Goal: Task Accomplishment & Management: Use online tool/utility

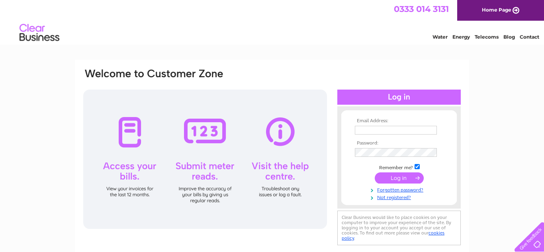
click at [404, 132] on input "text" at bounding box center [396, 130] width 82 height 9
type input "Andrew@PeachyKeen.co.uk"
click at [399, 177] on input "submit" at bounding box center [399, 178] width 49 height 11
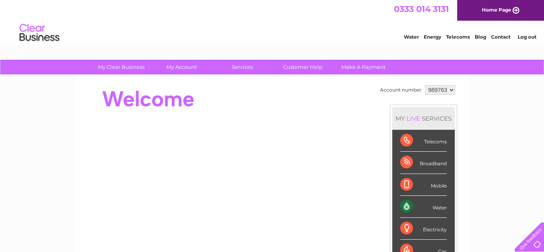
click at [437, 206] on div "Water" at bounding box center [423, 207] width 47 height 22
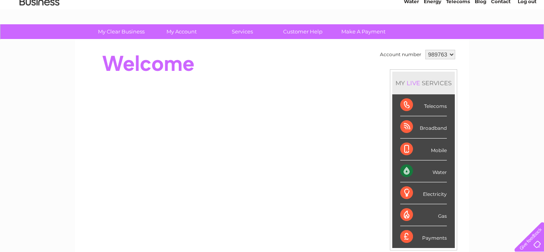
scroll to position [38, 0]
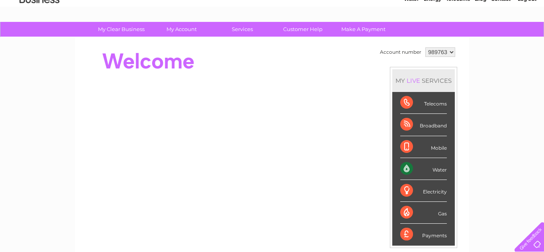
click at [407, 167] on div "Water" at bounding box center [423, 169] width 47 height 22
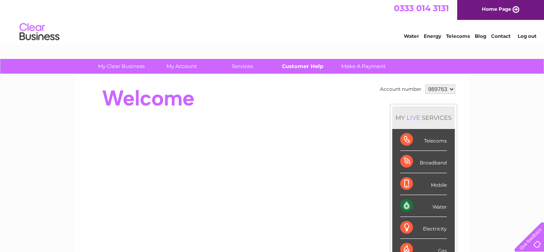
scroll to position [0, 0]
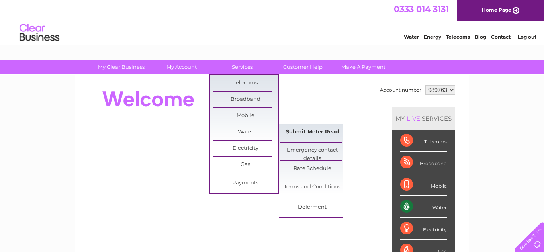
click at [320, 133] on link "Submit Meter Read" at bounding box center [313, 132] width 66 height 16
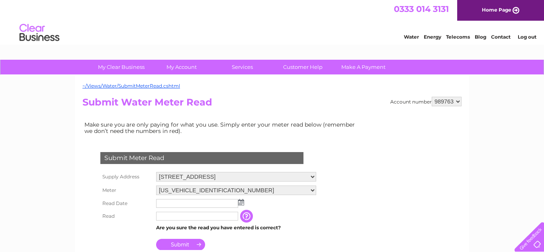
click at [217, 202] on input "text" at bounding box center [197, 203] width 82 height 9
click at [242, 202] on img at bounding box center [242, 203] width 6 height 6
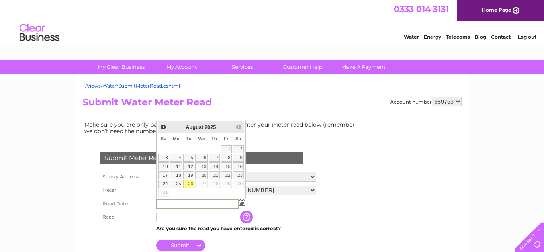
click at [191, 183] on link "26" at bounding box center [188, 184] width 11 height 8
type input "[DATE]"
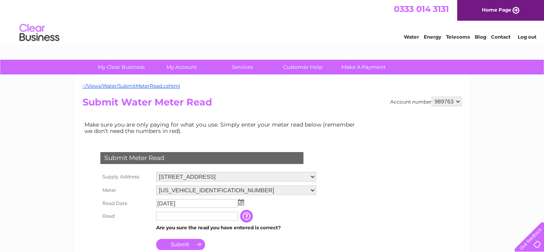
click at [194, 217] on input "text" at bounding box center [197, 216] width 82 height 9
type input "289"
click at [176, 247] on input "Submit" at bounding box center [180, 244] width 49 height 11
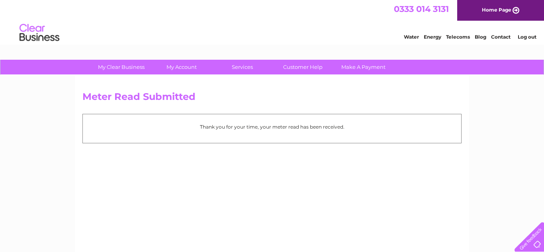
click at [522, 38] on link "Log out" at bounding box center [527, 37] width 19 height 6
